Goal: Task Accomplishment & Management: Complete application form

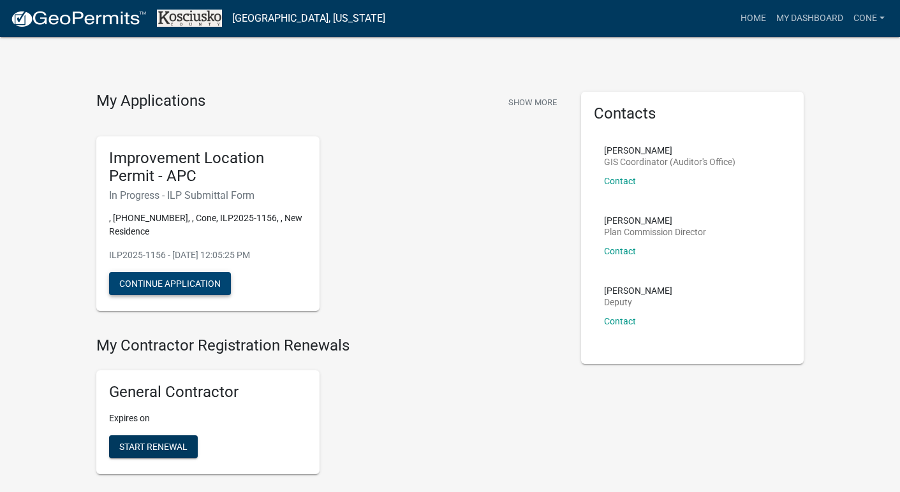
click at [196, 282] on button "Continue Application" at bounding box center [170, 283] width 122 height 23
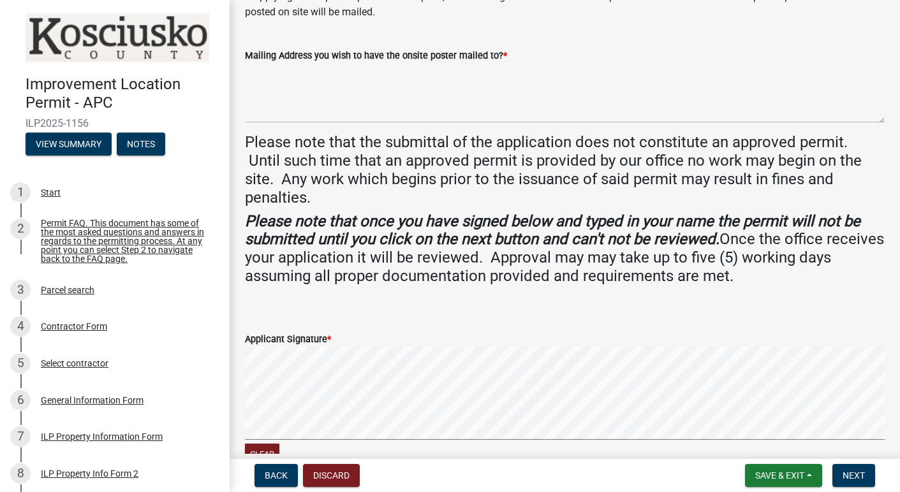
scroll to position [258, 0]
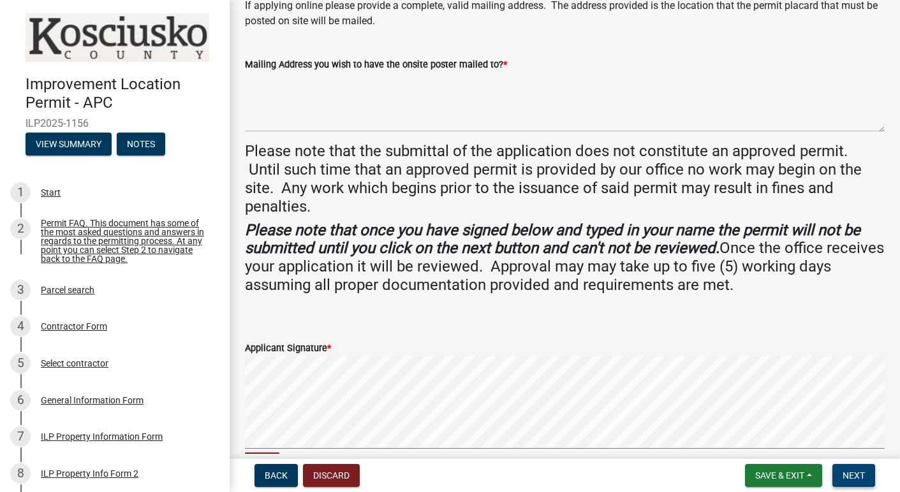
click at [847, 474] on span "Next" at bounding box center [853, 476] width 22 height 10
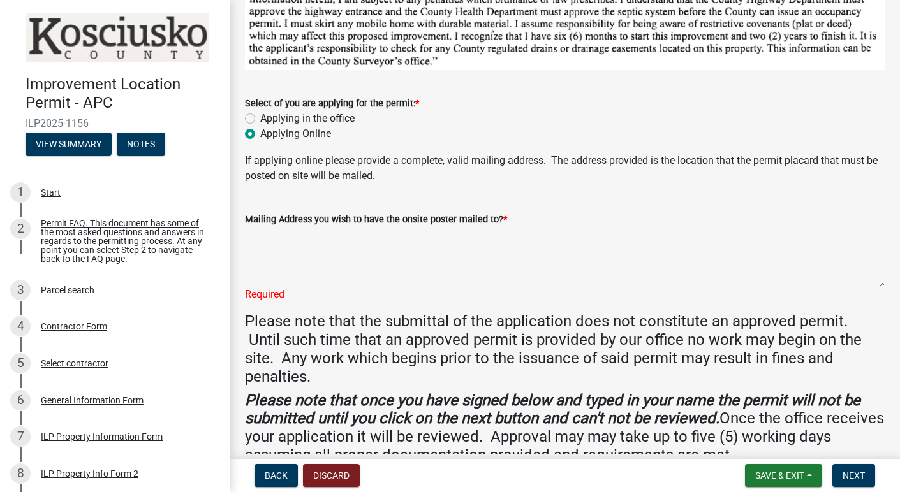
scroll to position [108, 0]
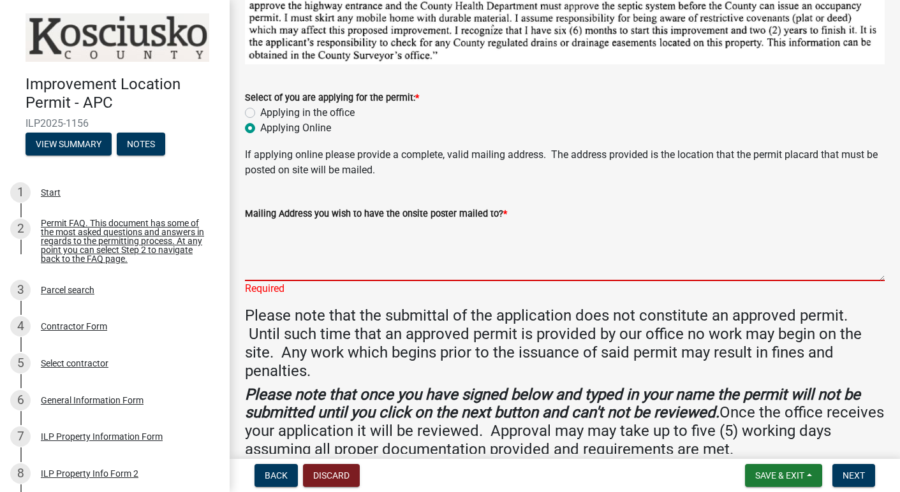
click at [363, 251] on textarea "Mailing Address you wish to have the onsite poster mailed to? *" at bounding box center [565, 251] width 640 height 60
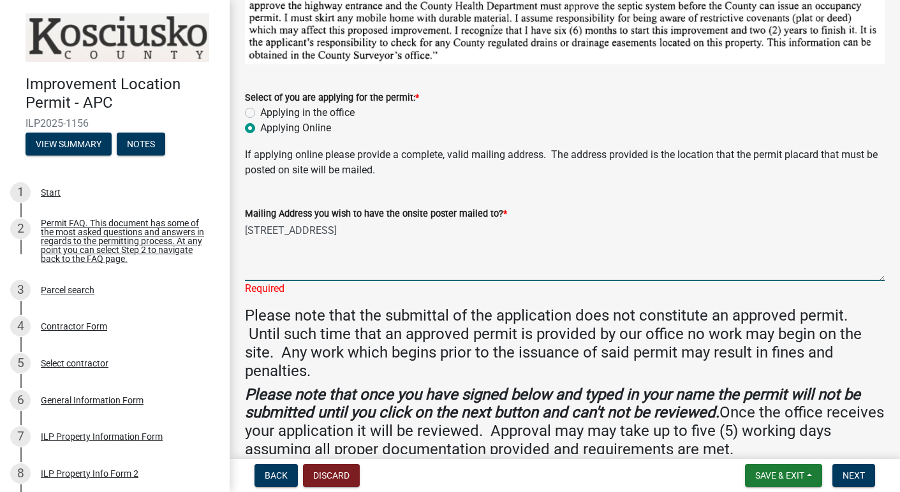
type textarea "[STREET_ADDRESS]"
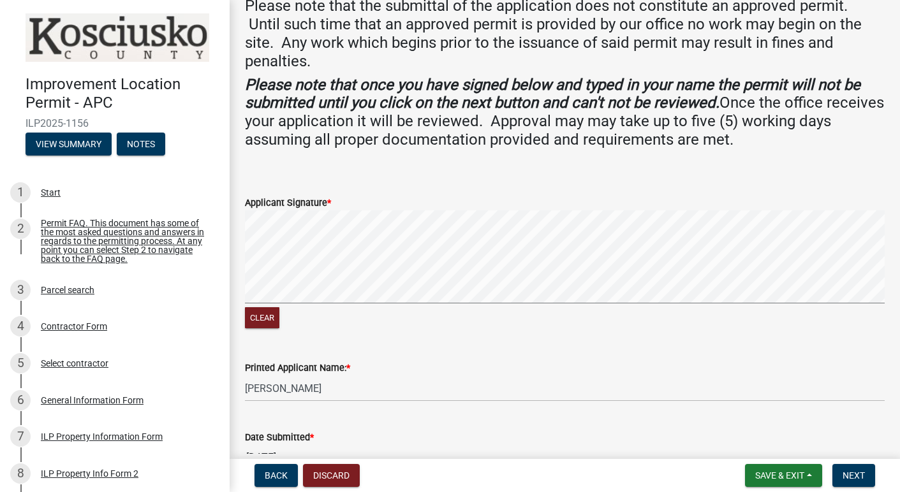
scroll to position [419, 0]
click at [862, 478] on span "Next" at bounding box center [853, 476] width 22 height 10
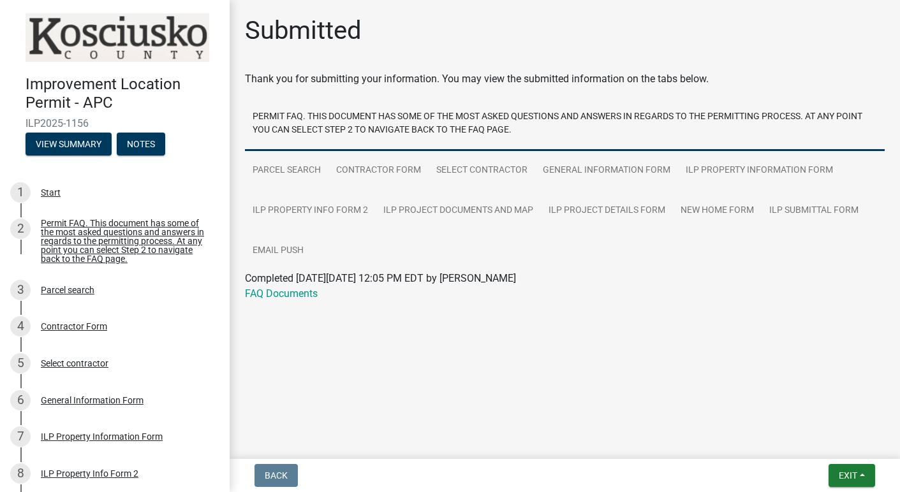
scroll to position [0, 0]
click at [850, 480] on span "Exit" at bounding box center [848, 476] width 18 height 10
click at [814, 442] on button "Save & Exit" at bounding box center [824, 442] width 102 height 31
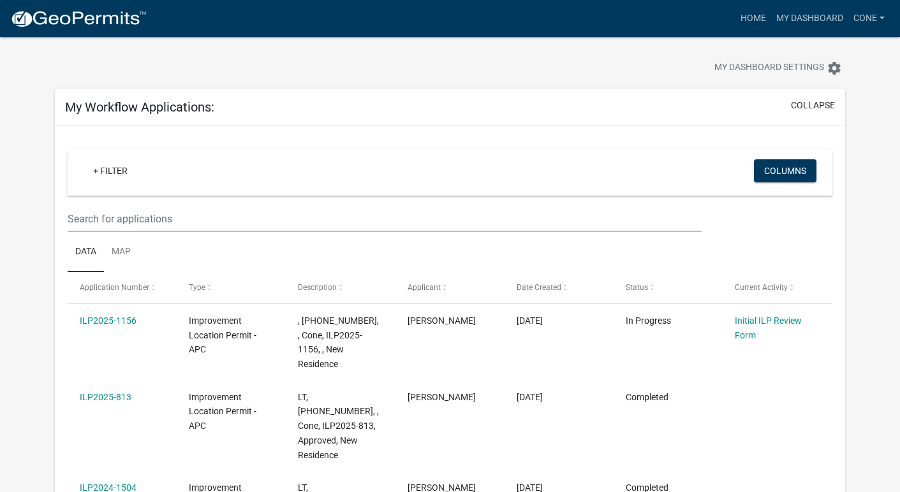
scroll to position [18, 0]
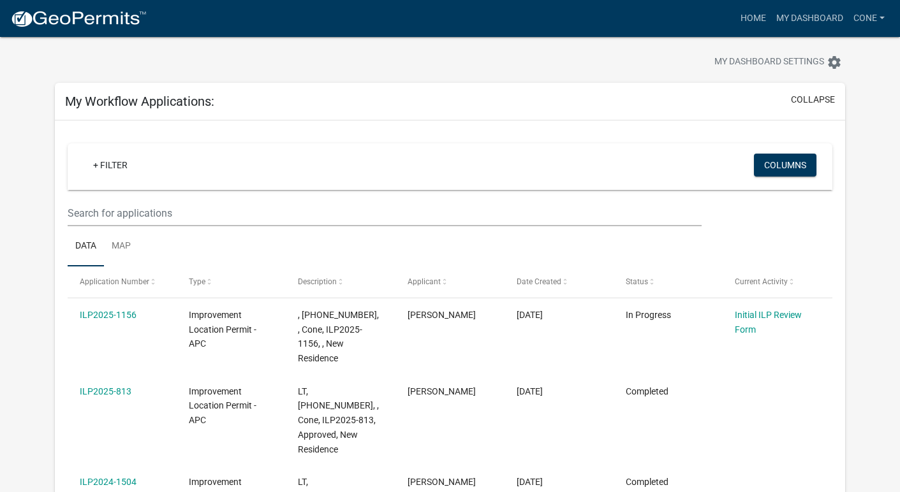
click at [339, 55] on div at bounding box center [281, 64] width 473 height 28
